Goal: Task Accomplishment & Management: Manage account settings

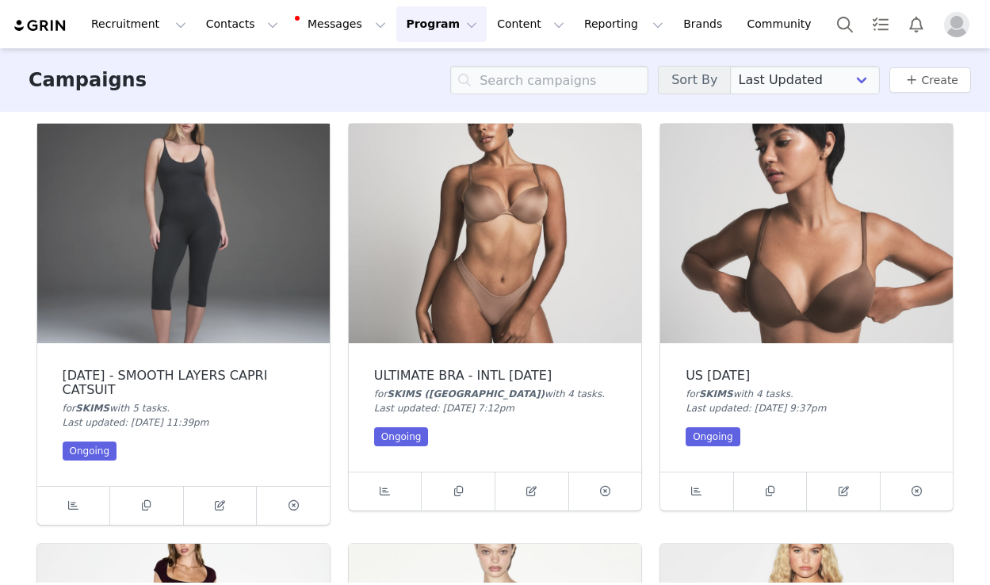
click at [502, 327] on img at bounding box center [495, 233] width 292 height 219
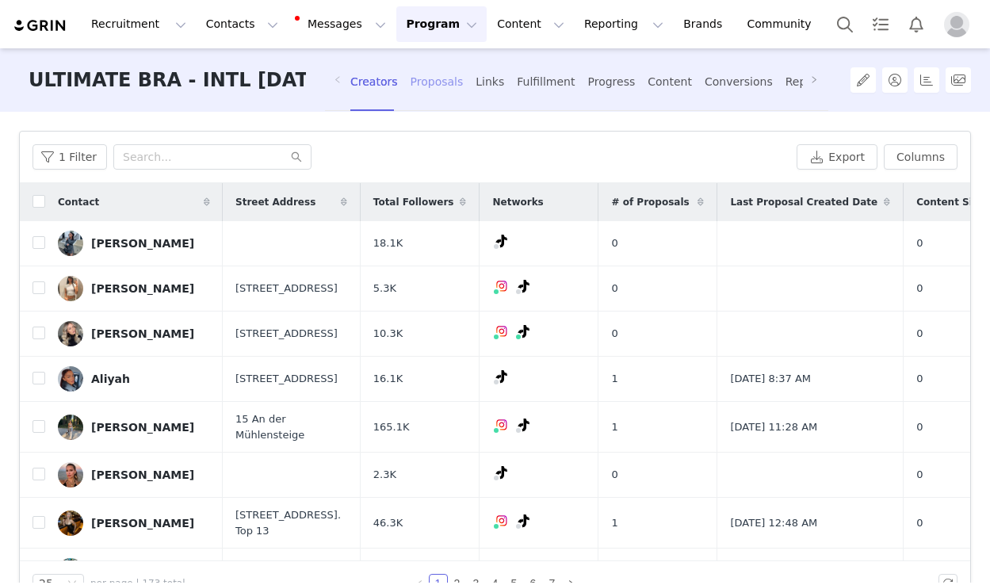
click at [432, 78] on div "Proposals" at bounding box center [436, 82] width 53 height 42
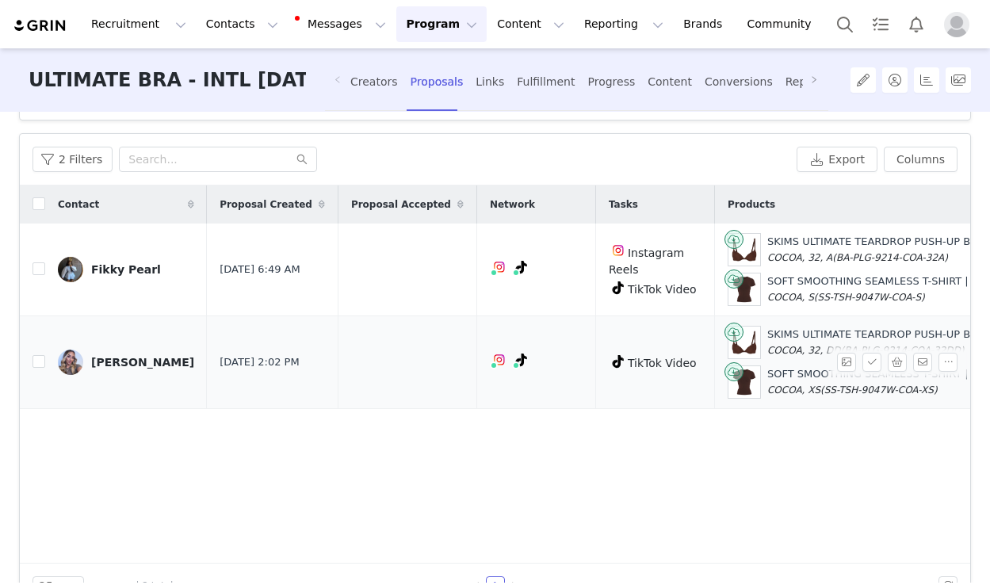
scroll to position [89, 0]
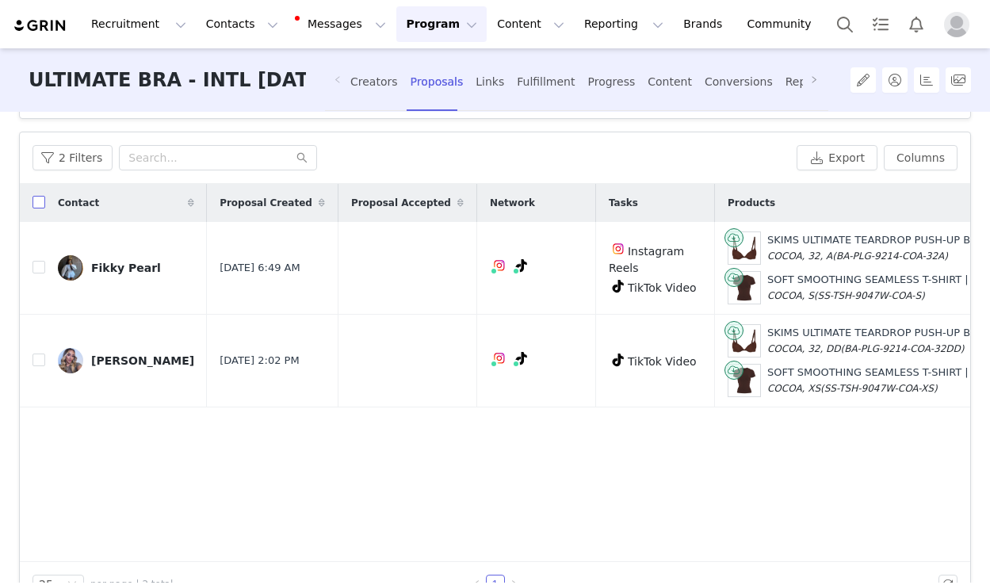
click at [39, 205] on input "checkbox" at bounding box center [38, 202] width 13 height 13
checkbox input "true"
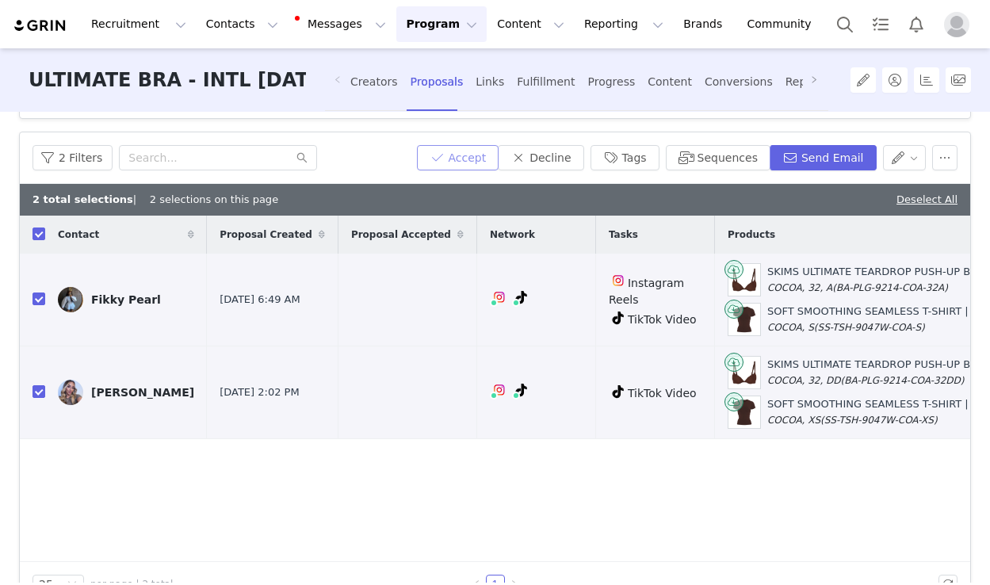
click at [483, 157] on button "Accept" at bounding box center [458, 157] width 82 height 25
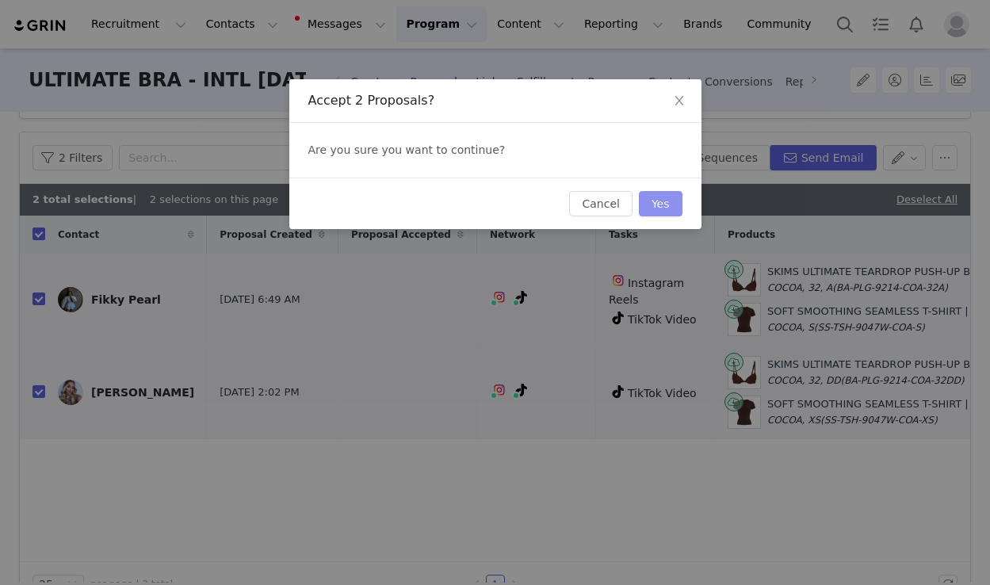
click at [658, 199] on button "Yes" at bounding box center [661, 203] width 44 height 25
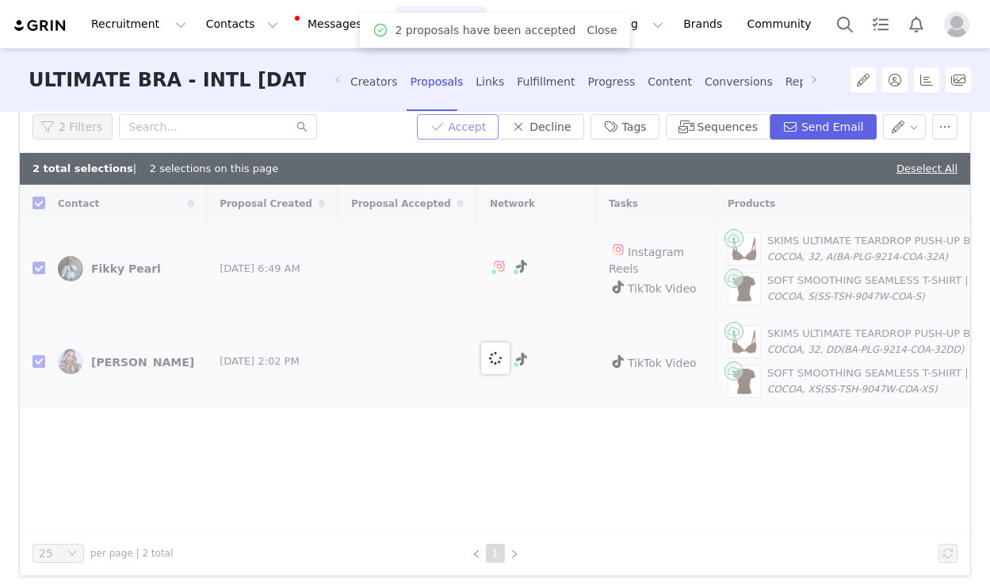
checkbox input "false"
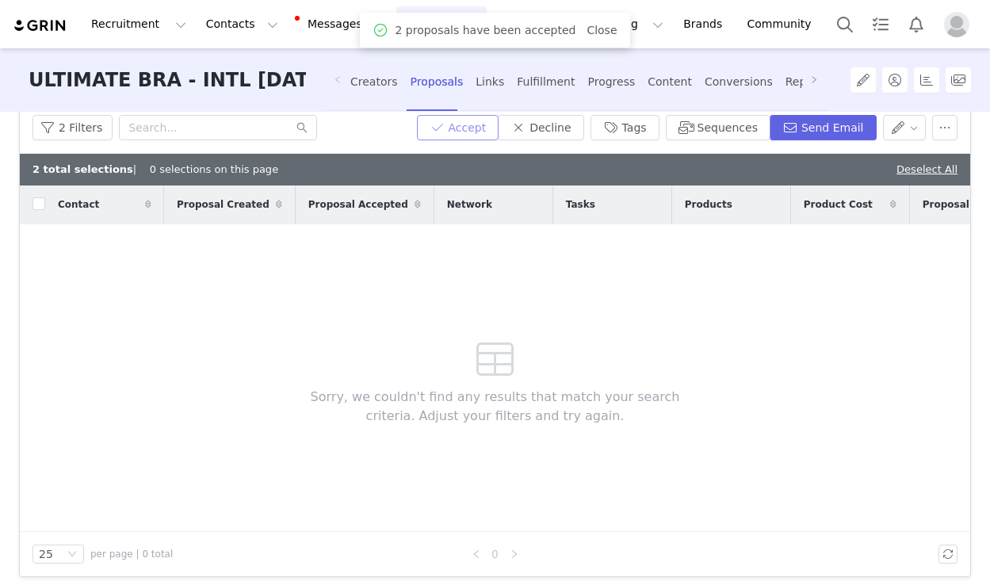
scroll to position [0, 0]
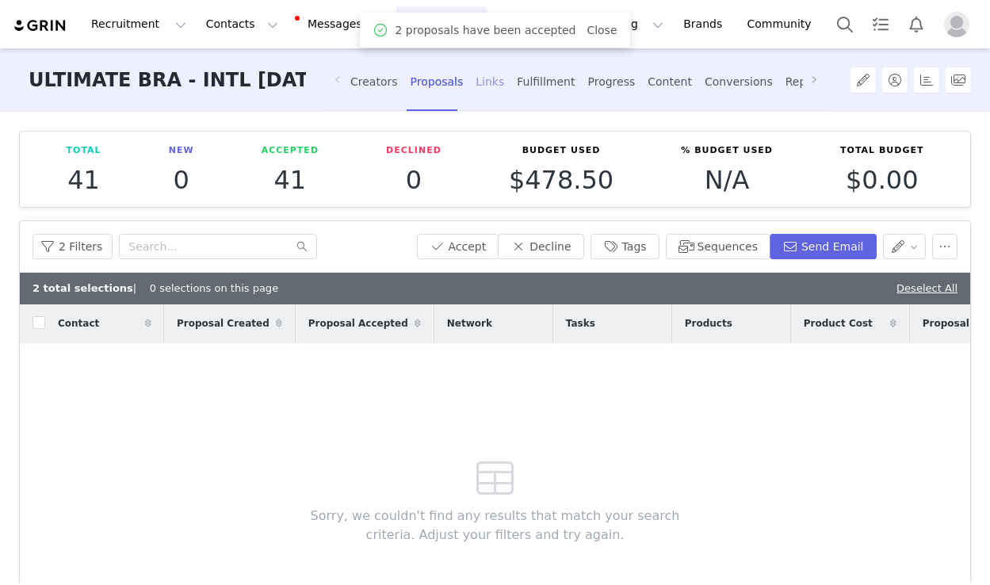
click at [487, 76] on div "Links" at bounding box center [489, 82] width 29 height 42
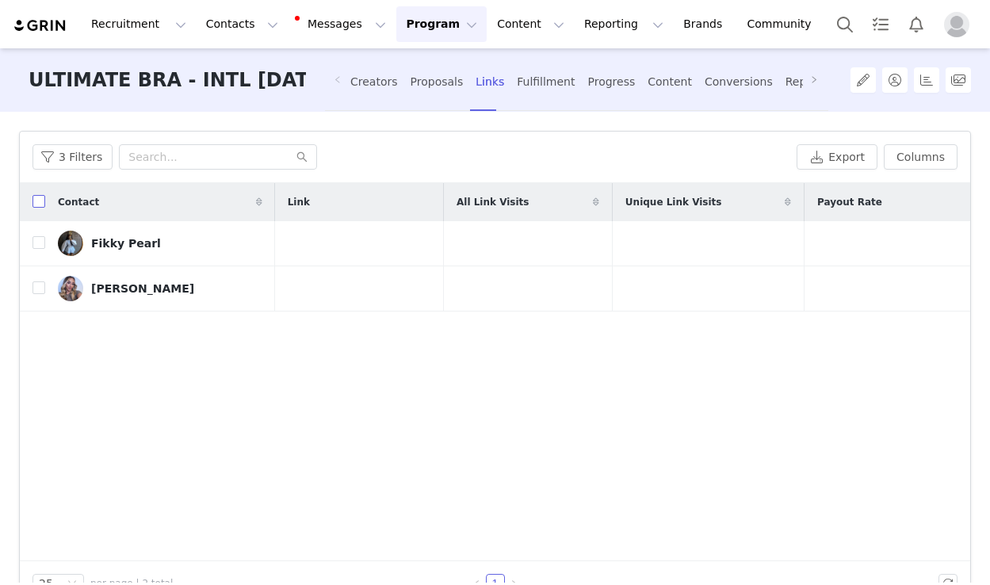
click at [34, 200] on input "checkbox" at bounding box center [38, 201] width 13 height 13
checkbox input "true"
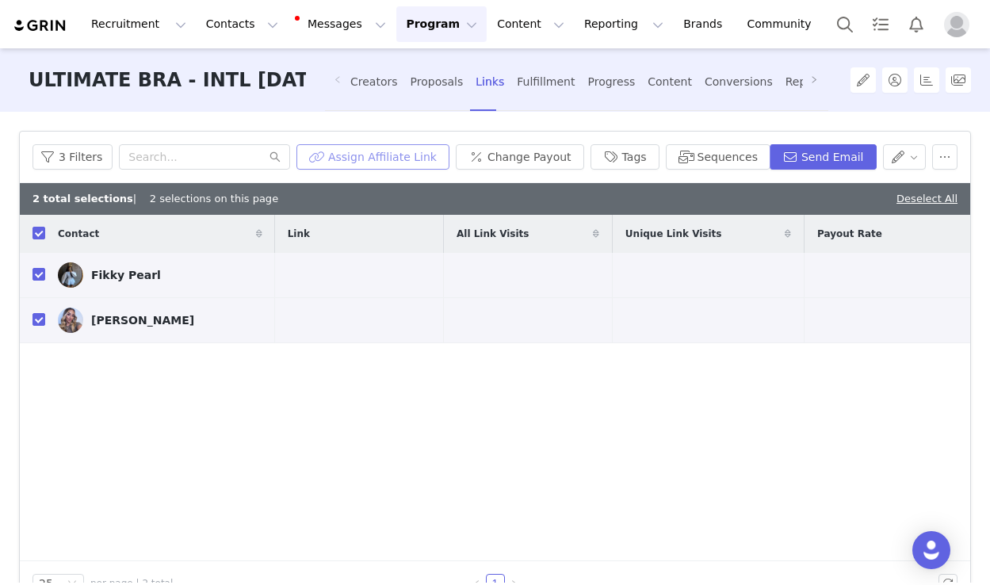
click at [426, 163] on button "Assign Affiliate Link" at bounding box center [372, 156] width 153 height 25
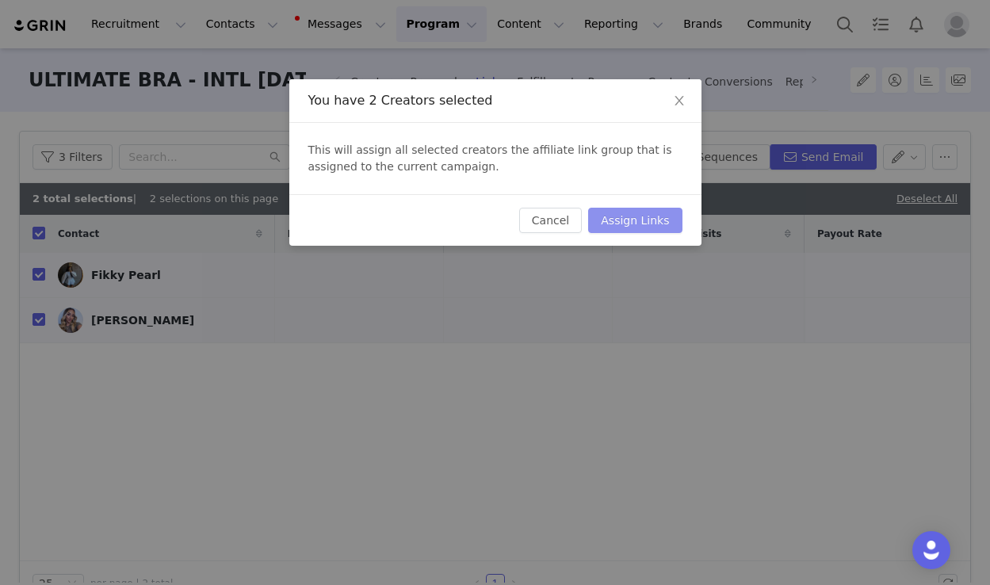
click at [650, 228] on button "Assign Links" at bounding box center [634, 220] width 93 height 25
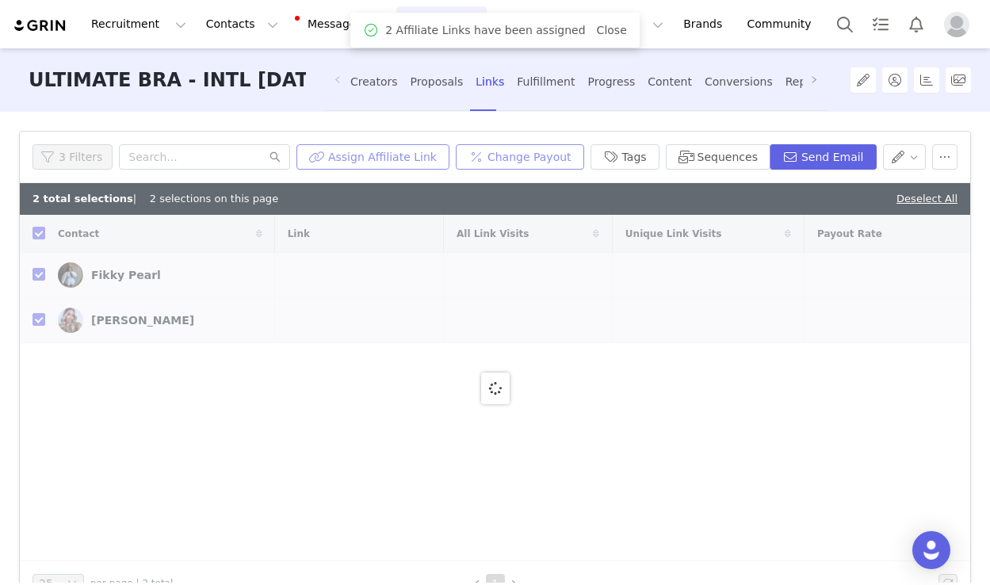
checkbox input "false"
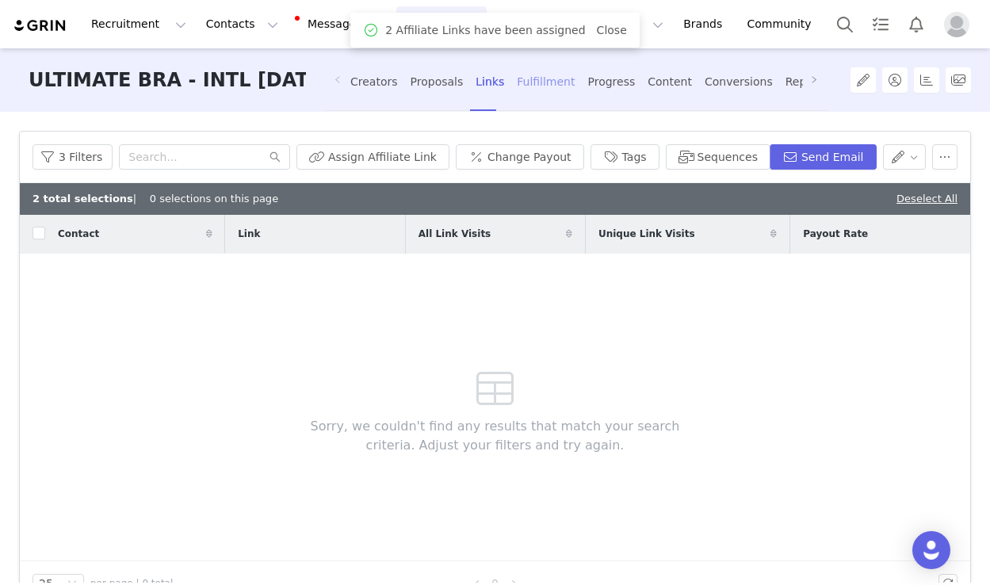
click at [530, 86] on div "Fulfillment" at bounding box center [546, 82] width 58 height 42
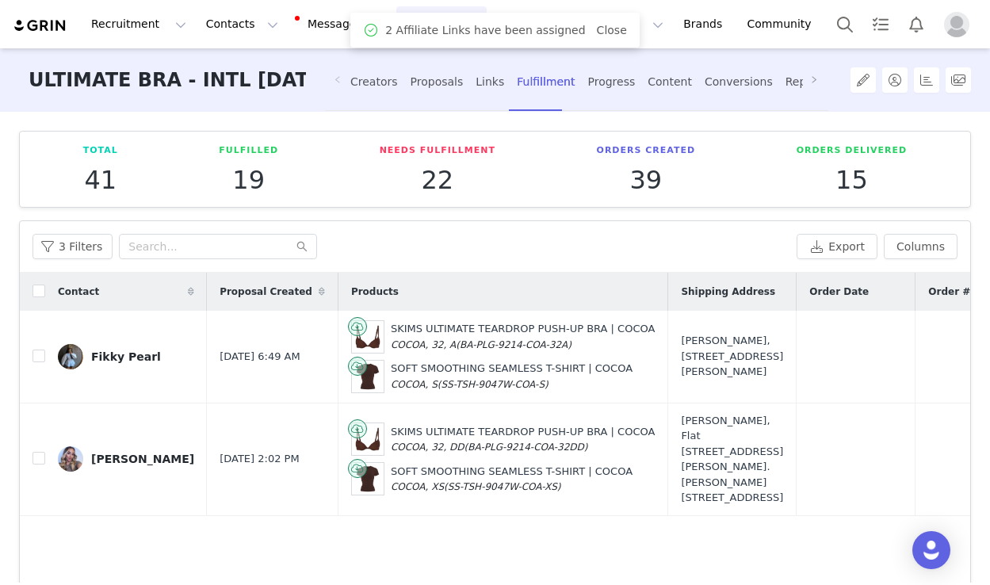
scroll to position [132, 0]
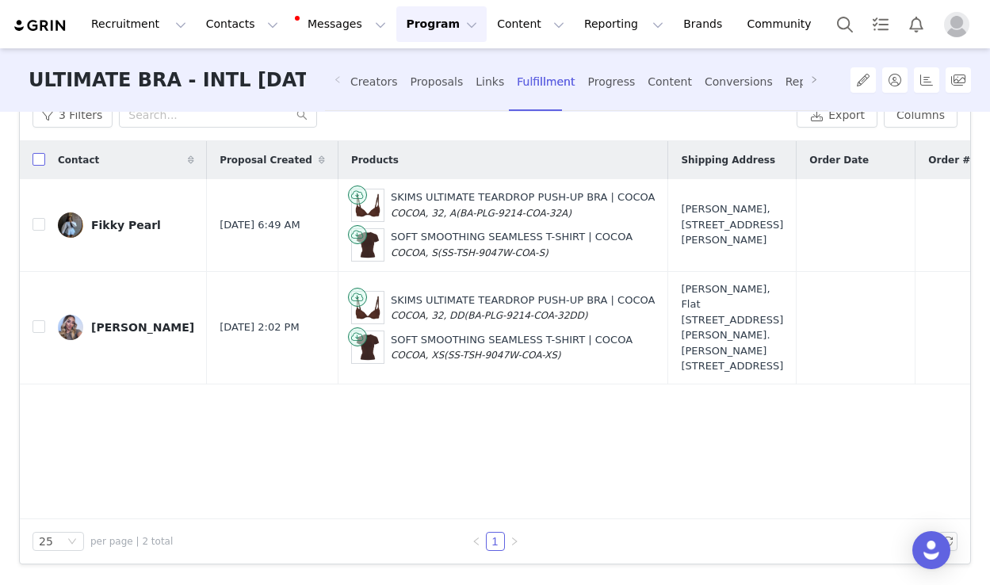
click at [34, 156] on input "checkbox" at bounding box center [38, 159] width 13 height 13
checkbox input "true"
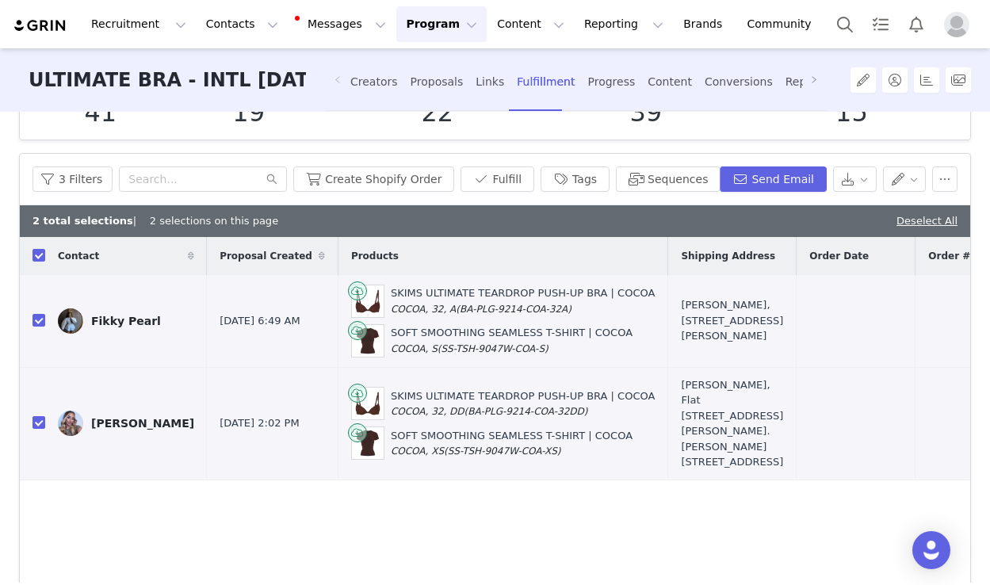
scroll to position [54, 0]
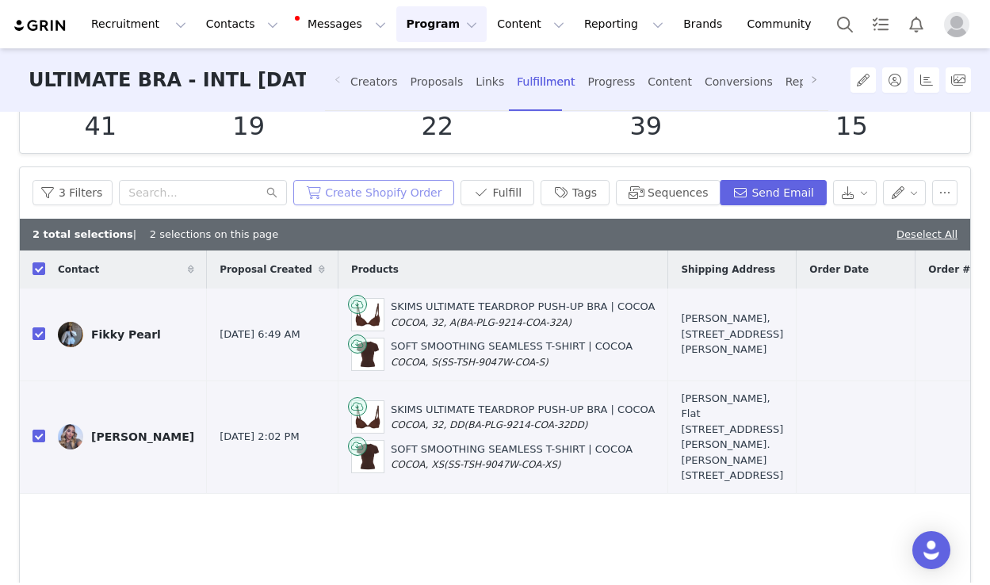
click at [430, 189] on button "Create Shopify Order" at bounding box center [373, 192] width 161 height 25
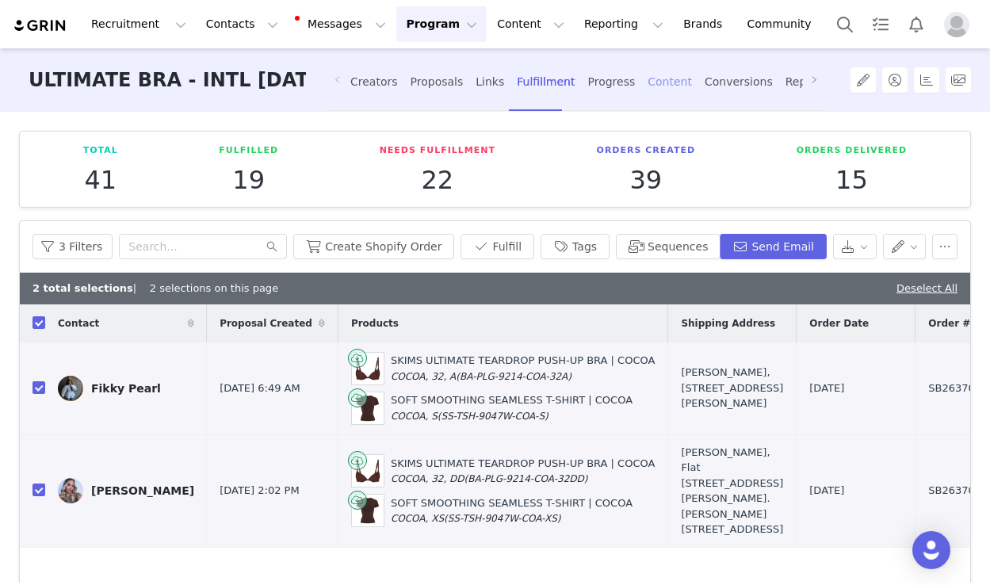
click at [650, 78] on div "Content" at bounding box center [669, 82] width 44 height 42
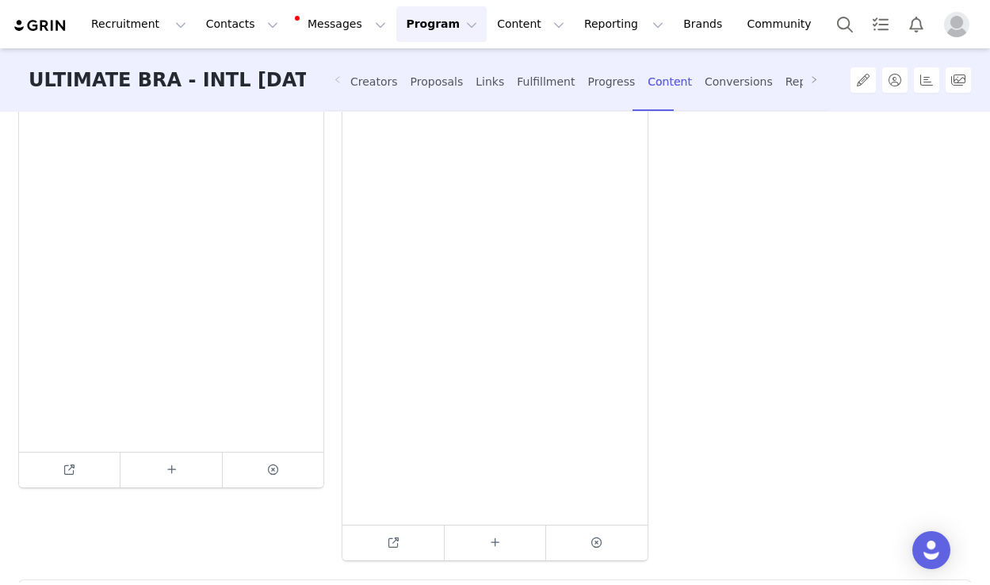
scroll to position [1038, 0]
click at [268, 456] on span "Remove Content? Click "Remove" to remove this content from this campaign. You w…" at bounding box center [273, 466] width 101 height 35
click at [273, 465] on icon at bounding box center [273, 466] width 10 height 10
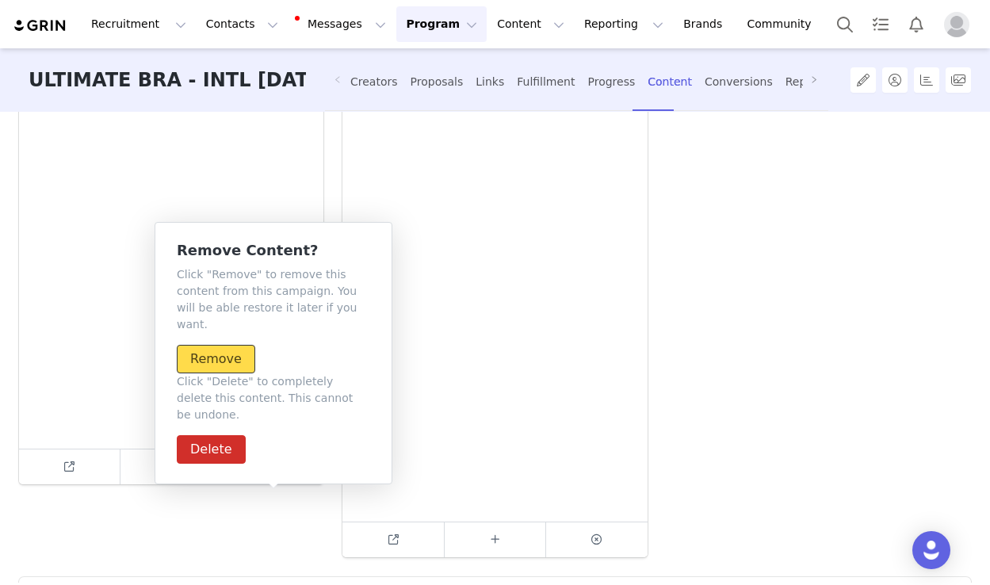
click at [210, 346] on button "Remove" at bounding box center [216, 359] width 78 height 29
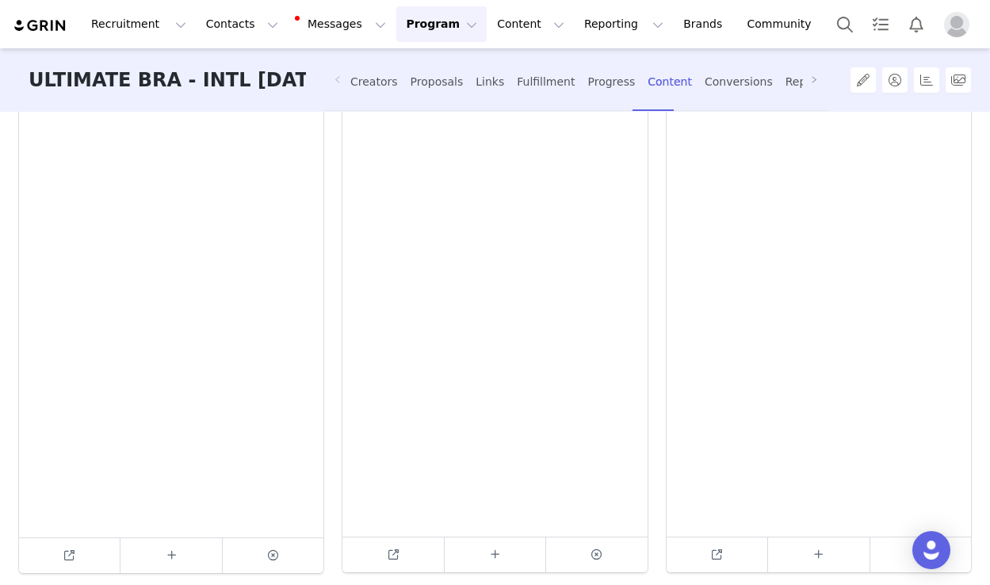
scroll to position [369, 0]
click at [906, 498] on span "Remove Content? Click "Remove" to remove this content from this campaign. You w…" at bounding box center [920, 496] width 101 height 35
click at [920, 498] on icon at bounding box center [920, 496] width 10 height 10
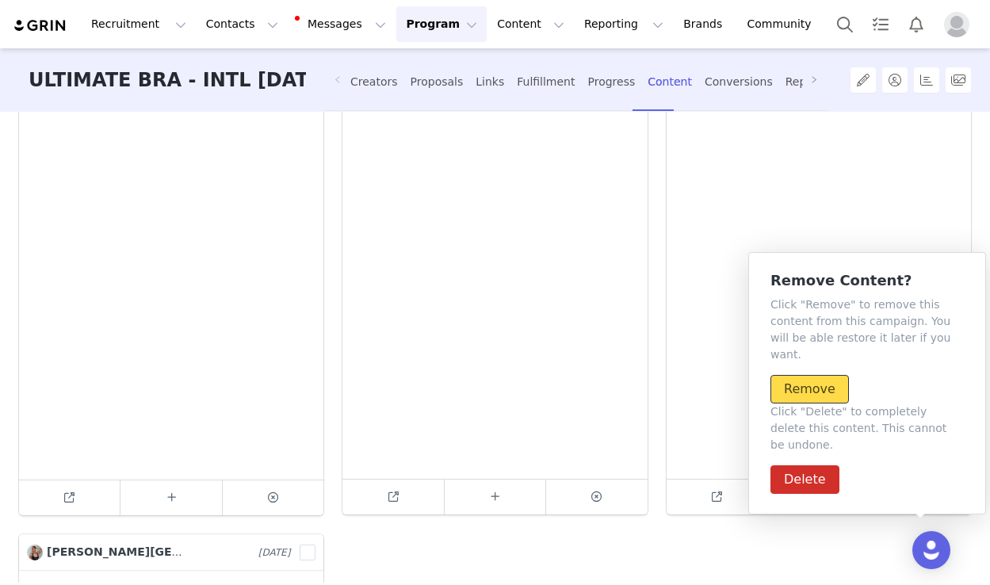
click at [806, 375] on button "Remove" at bounding box center [809, 389] width 78 height 29
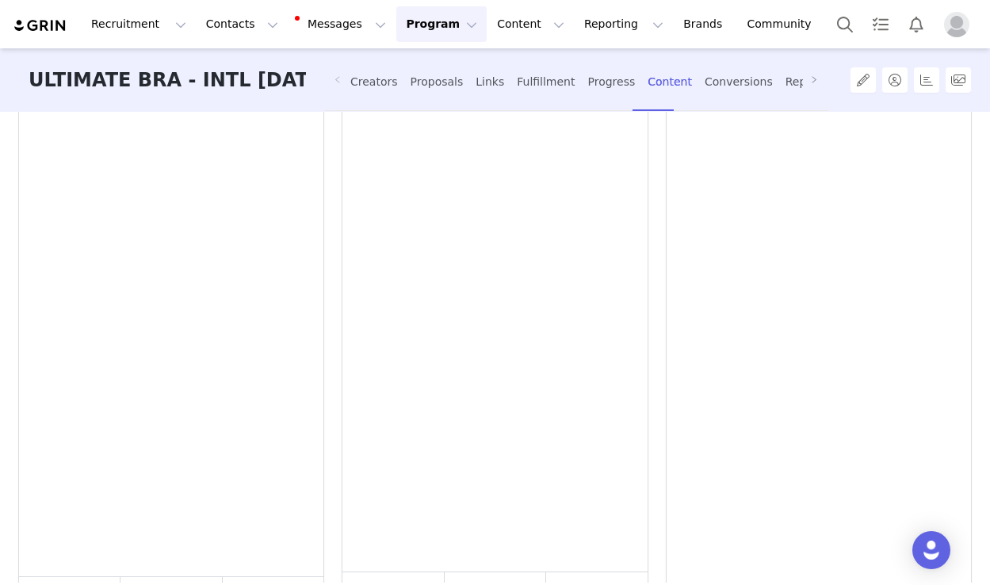
scroll to position [314, 0]
click at [394, 544] on icon at bounding box center [393, 548] width 10 height 10
click at [587, 453] on span at bounding box center [596, 462] width 19 height 19
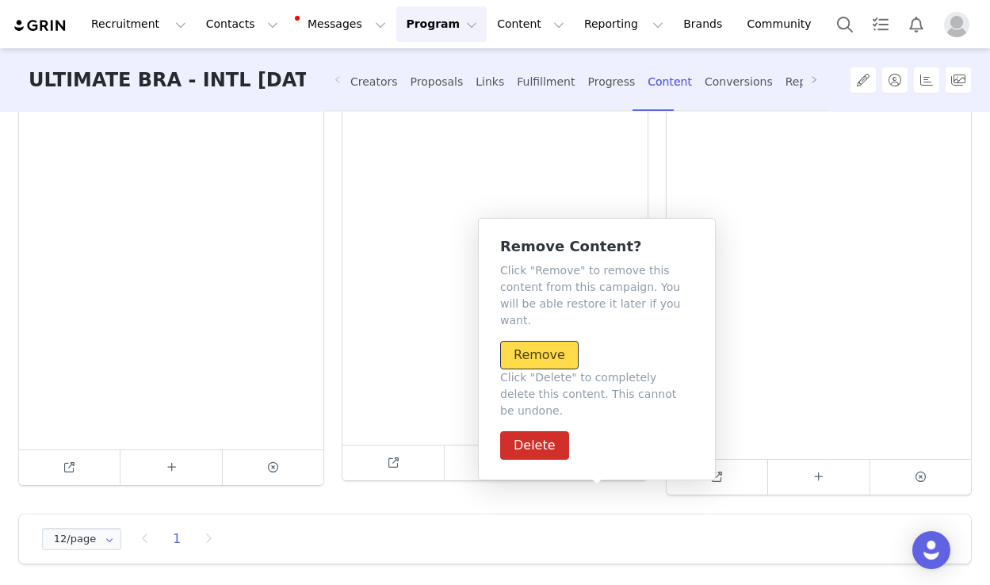
click at [541, 342] on button "Remove" at bounding box center [539, 355] width 78 height 29
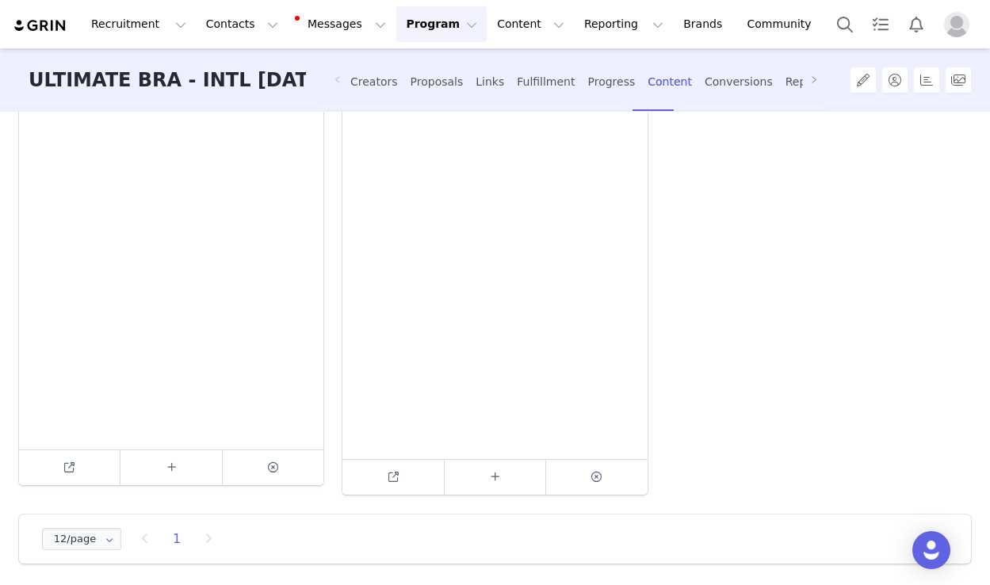
click at [289, 462] on span "Remove Content? Click "Remove" to remove this content from this campaign. You w…" at bounding box center [273, 467] width 101 height 35
click at [276, 461] on span at bounding box center [273, 467] width 19 height 19
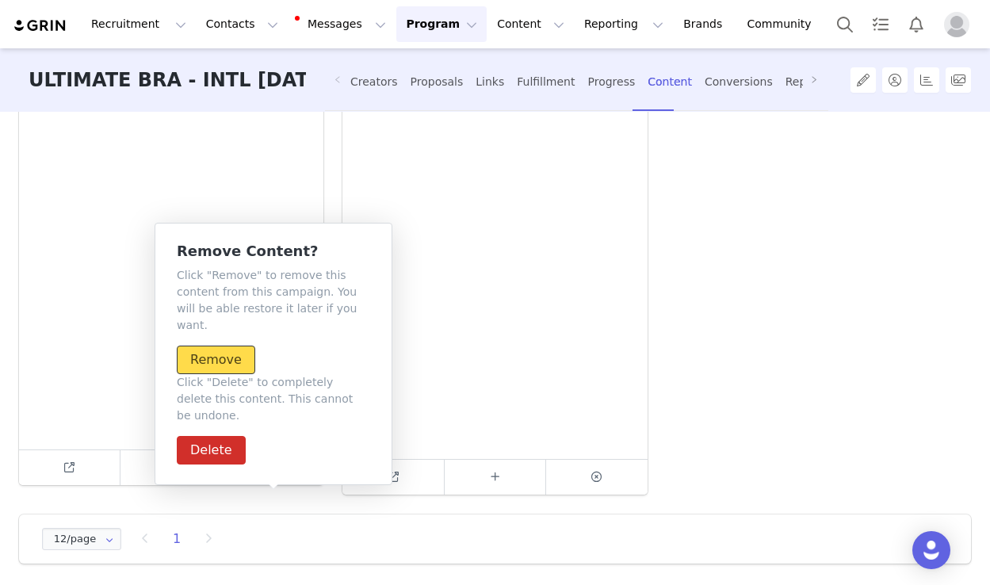
click at [235, 345] on button "Remove" at bounding box center [216, 359] width 78 height 29
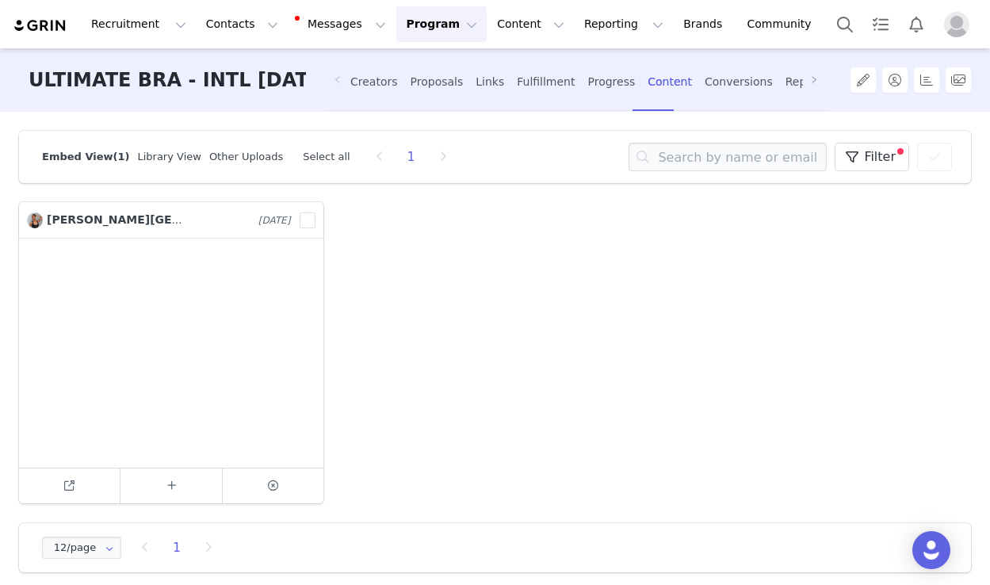
scroll to position [9, 0]
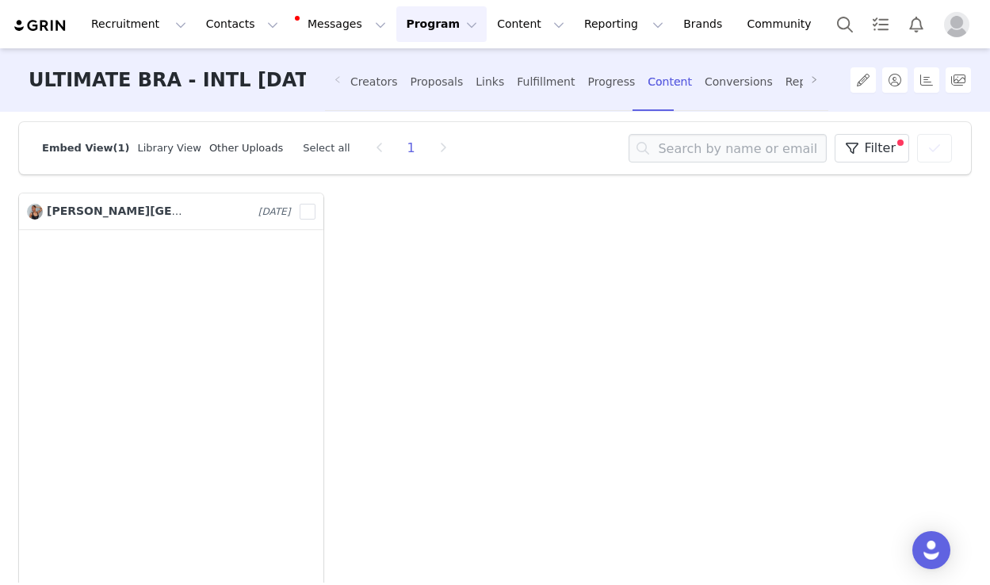
click at [228, 147] on link "Other Uploads" at bounding box center [246, 148] width 74 height 12
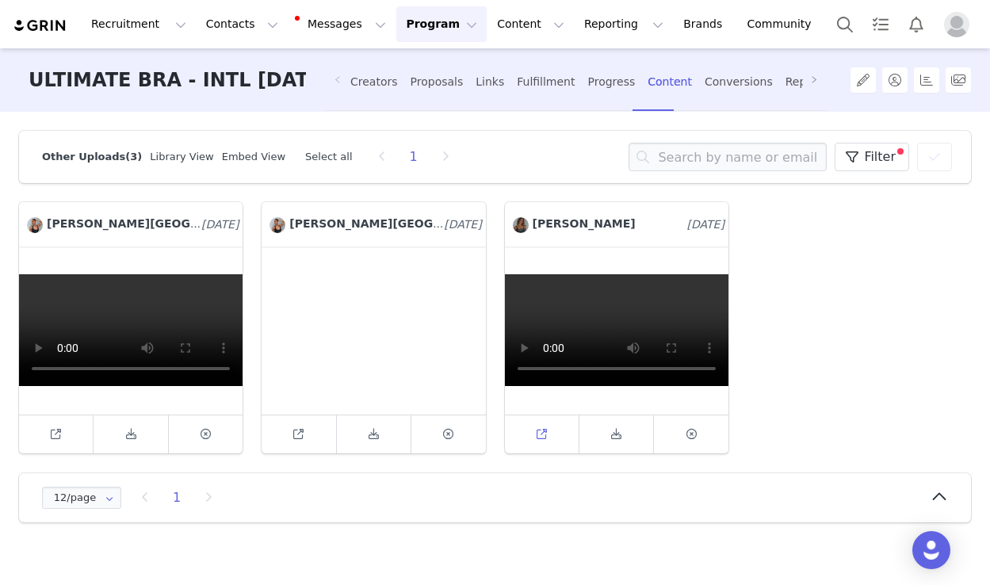
click at [540, 431] on icon at bounding box center [541, 434] width 10 height 10
click at [627, 284] on video at bounding box center [616, 330] width 223 height 112
